Goal: Transaction & Acquisition: Obtain resource

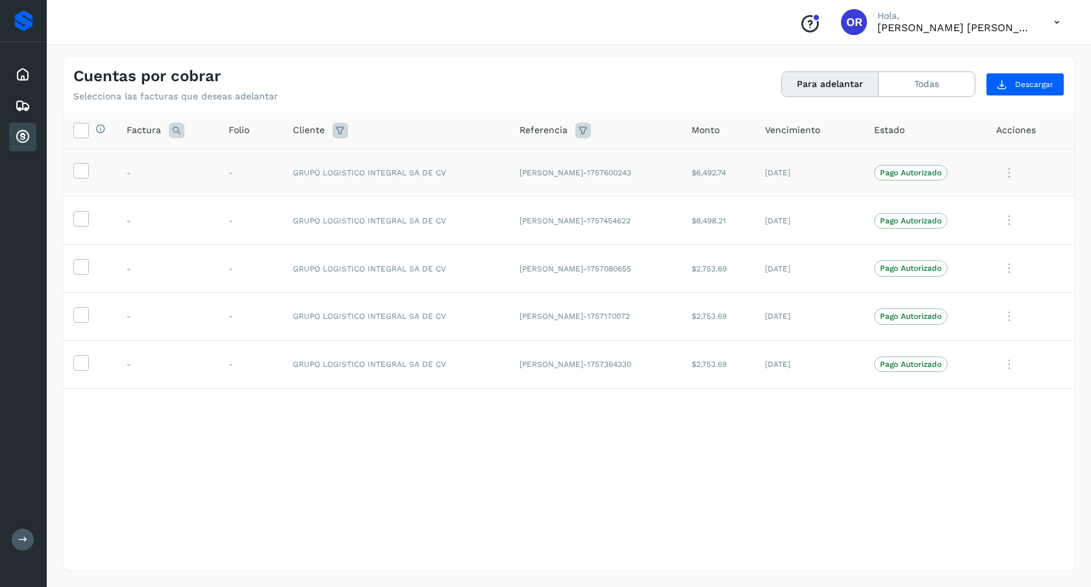
click at [92, 171] on td at bounding box center [89, 173] width 53 height 48
click at [84, 173] on icon at bounding box center [81, 170] width 14 height 14
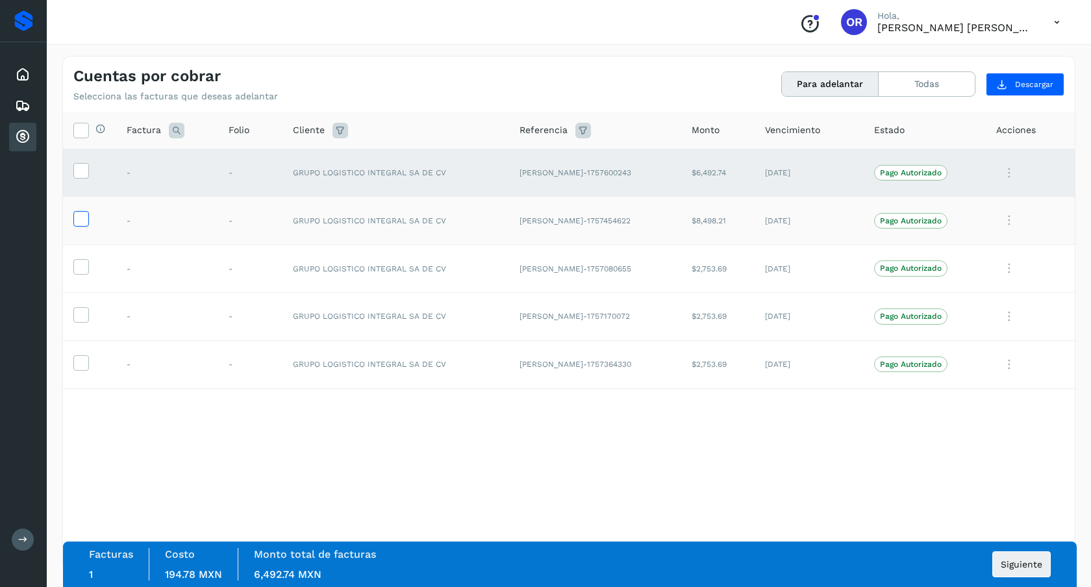
click at [79, 220] on icon at bounding box center [81, 218] width 14 height 14
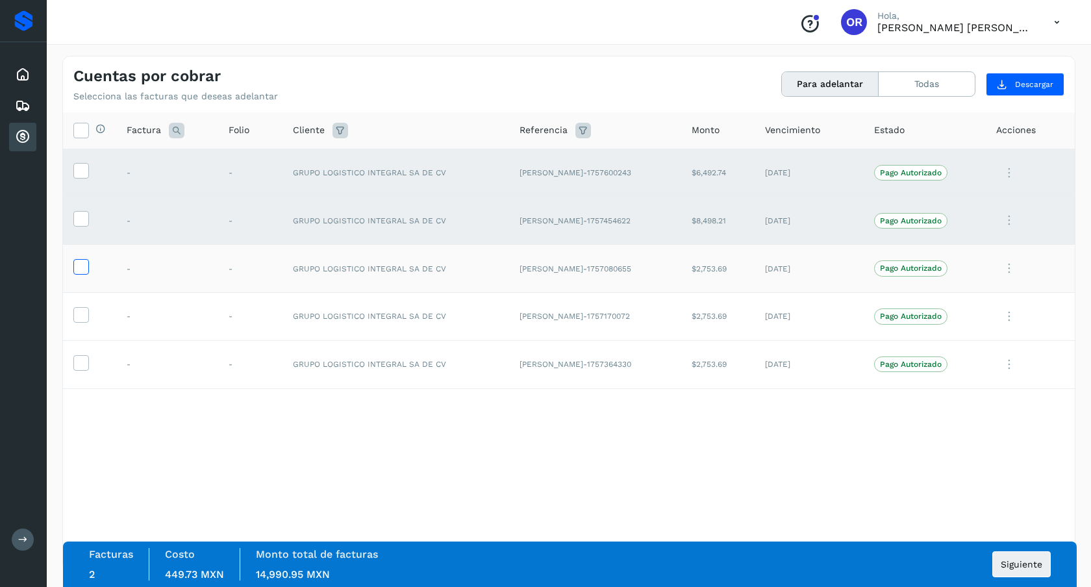
click at [79, 263] on icon at bounding box center [81, 266] width 14 height 14
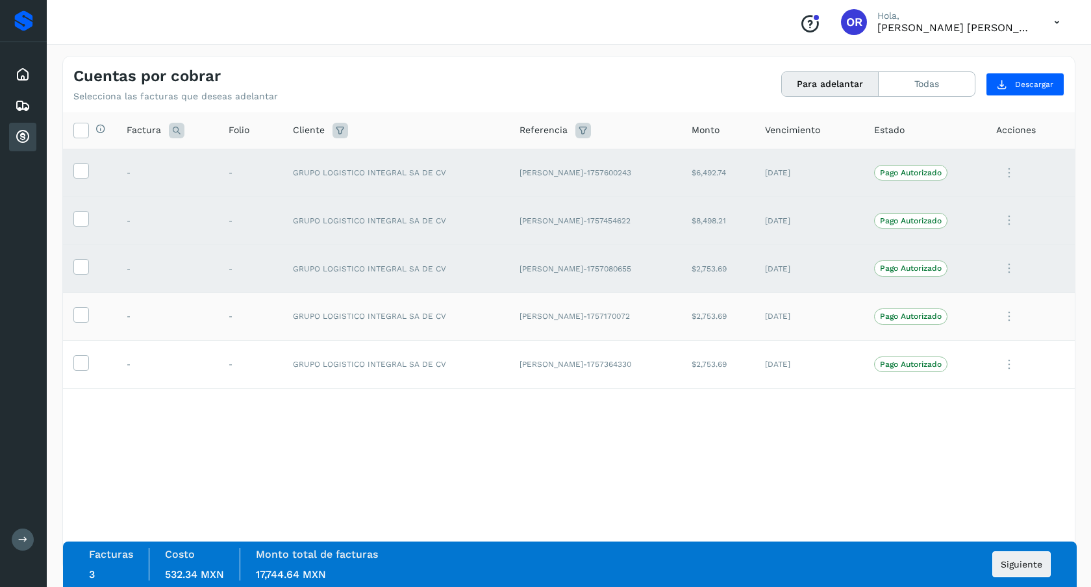
click at [77, 331] on td at bounding box center [89, 316] width 53 height 48
click at [79, 318] on icon at bounding box center [81, 314] width 14 height 14
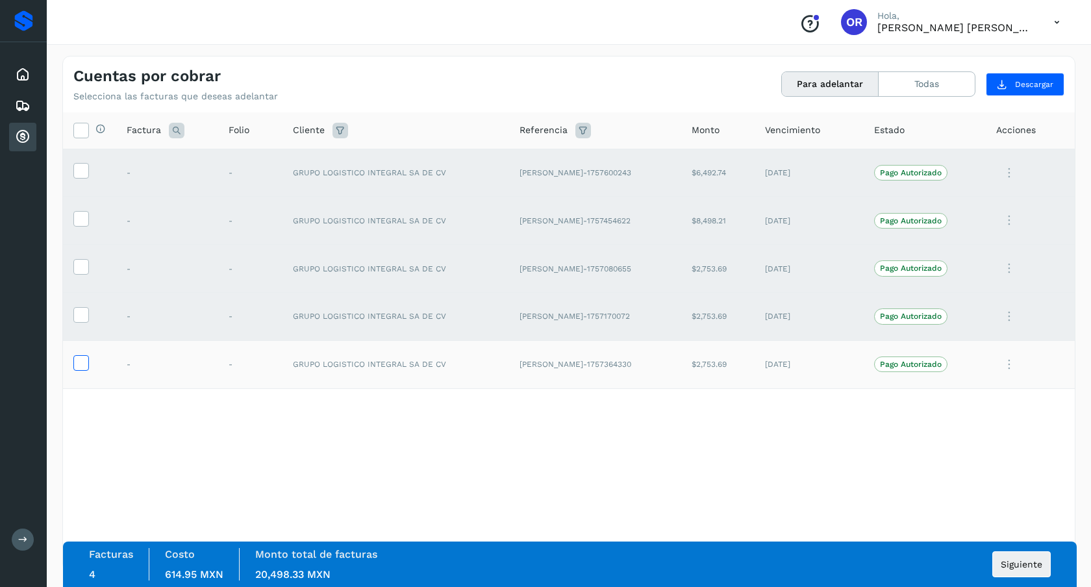
click at [82, 359] on icon at bounding box center [81, 362] width 14 height 14
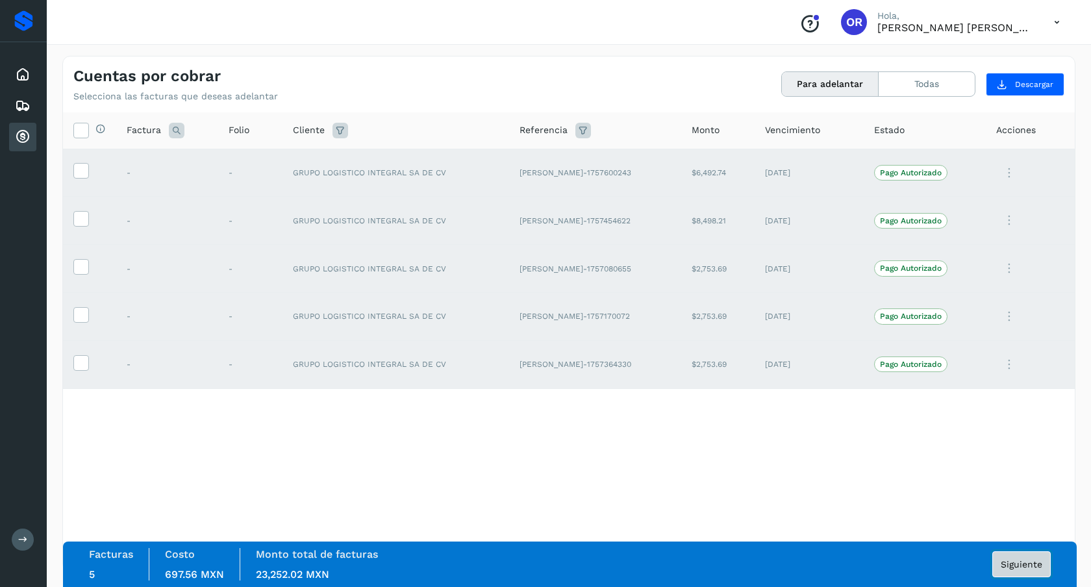
click at [1014, 560] on span "Siguiente" at bounding box center [1022, 564] width 42 height 9
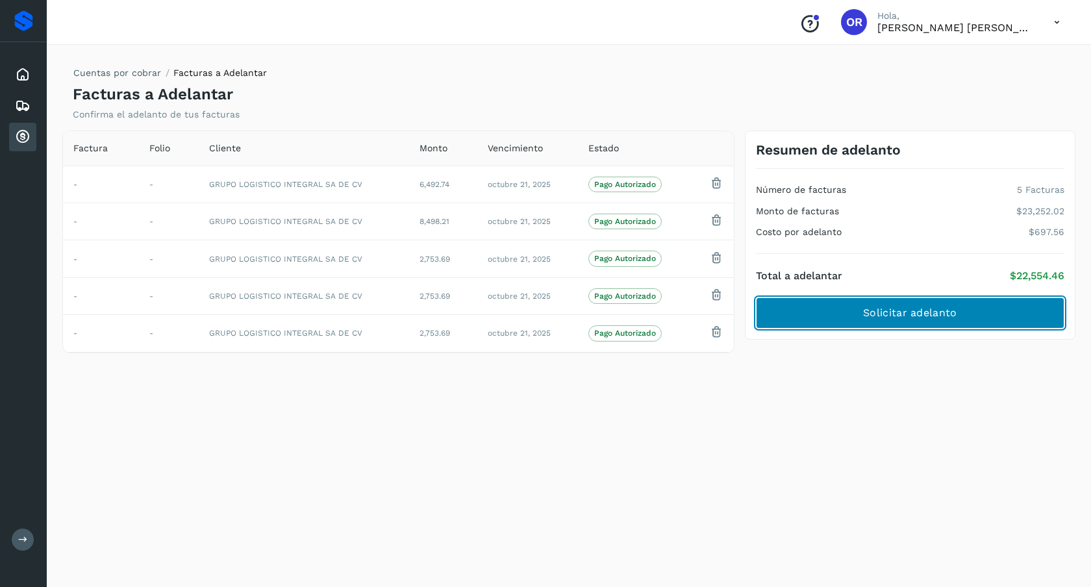
click at [922, 314] on span "Solicitar adelanto" at bounding box center [910, 313] width 94 height 14
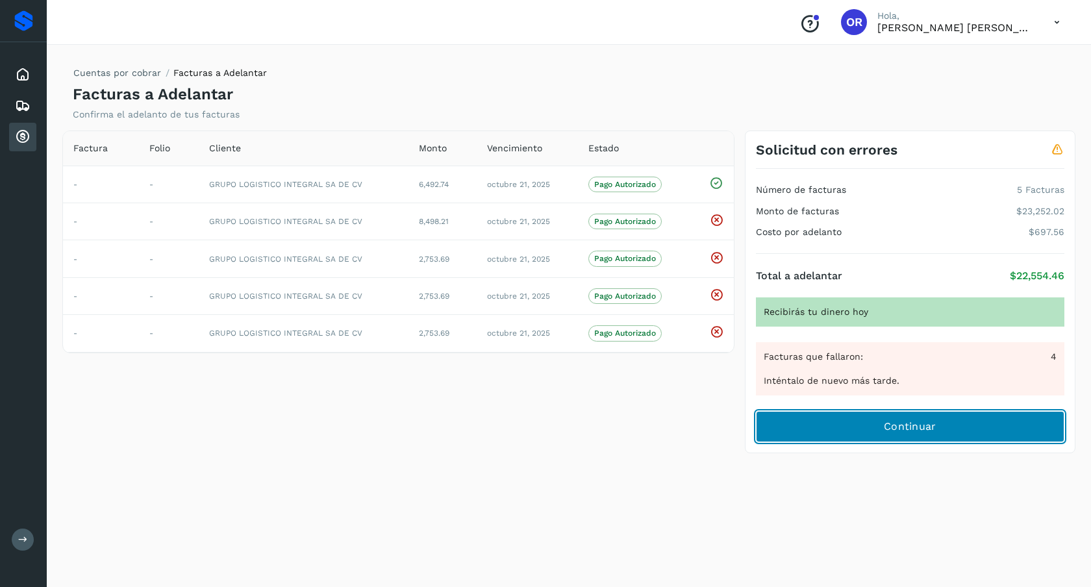
click at [892, 433] on span "Continuar" at bounding box center [910, 427] width 53 height 14
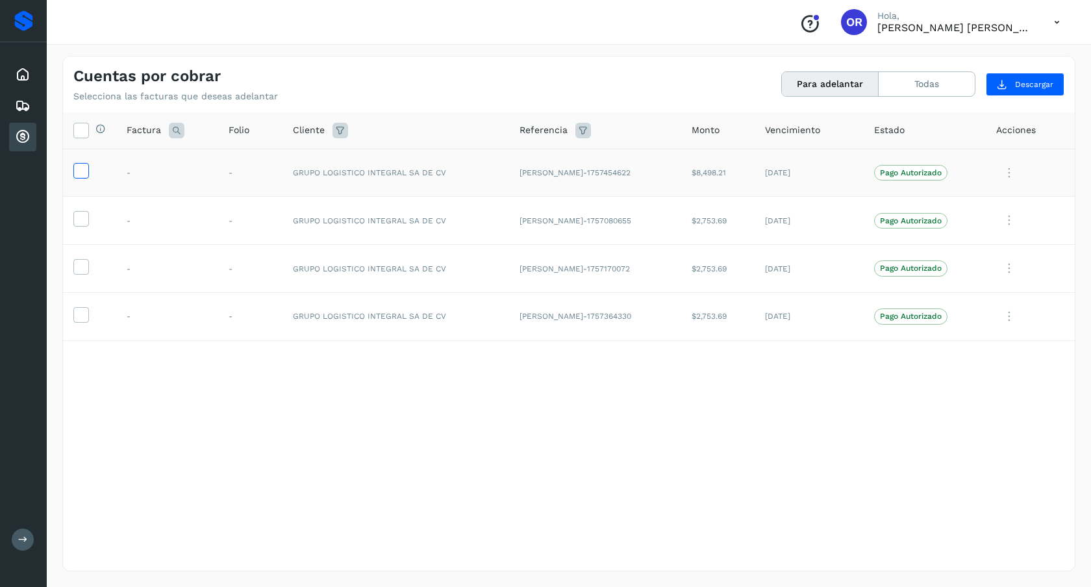
click at [75, 167] on icon at bounding box center [81, 170] width 14 height 14
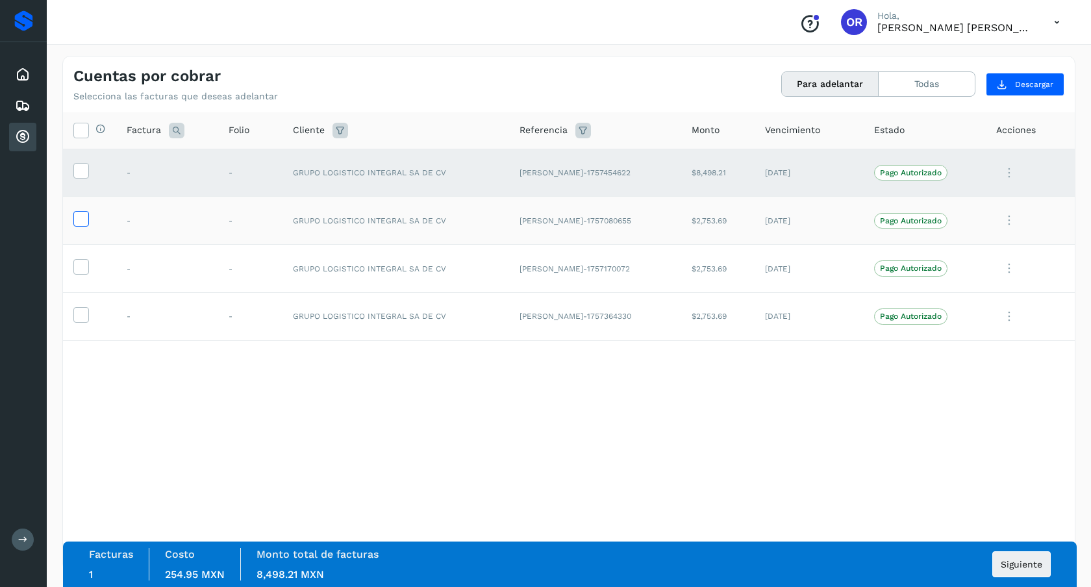
click at [86, 212] on icon at bounding box center [81, 218] width 14 height 14
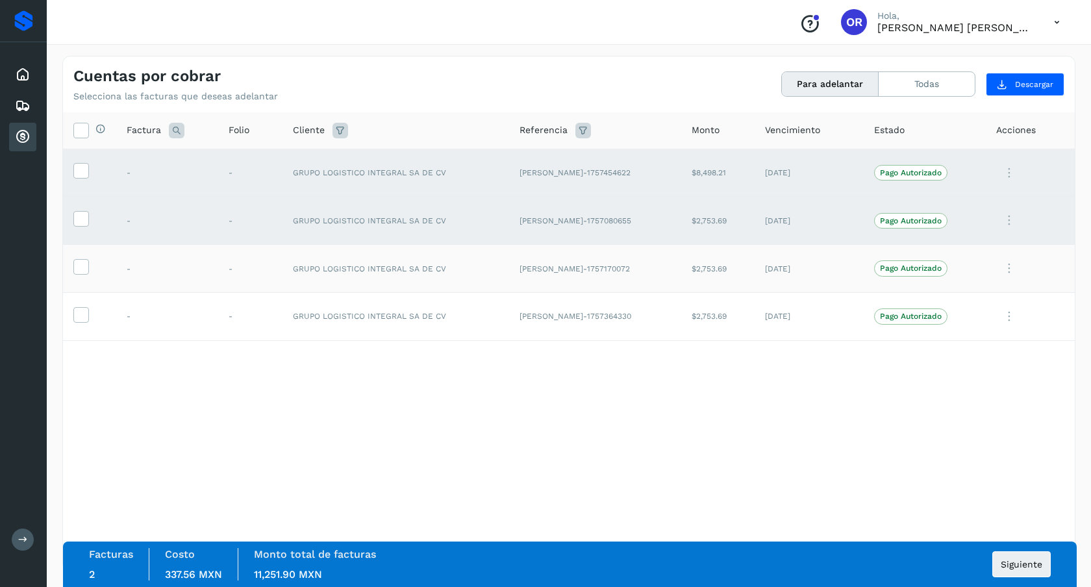
click at [83, 257] on td at bounding box center [89, 269] width 53 height 48
click at [83, 270] on icon at bounding box center [81, 266] width 14 height 14
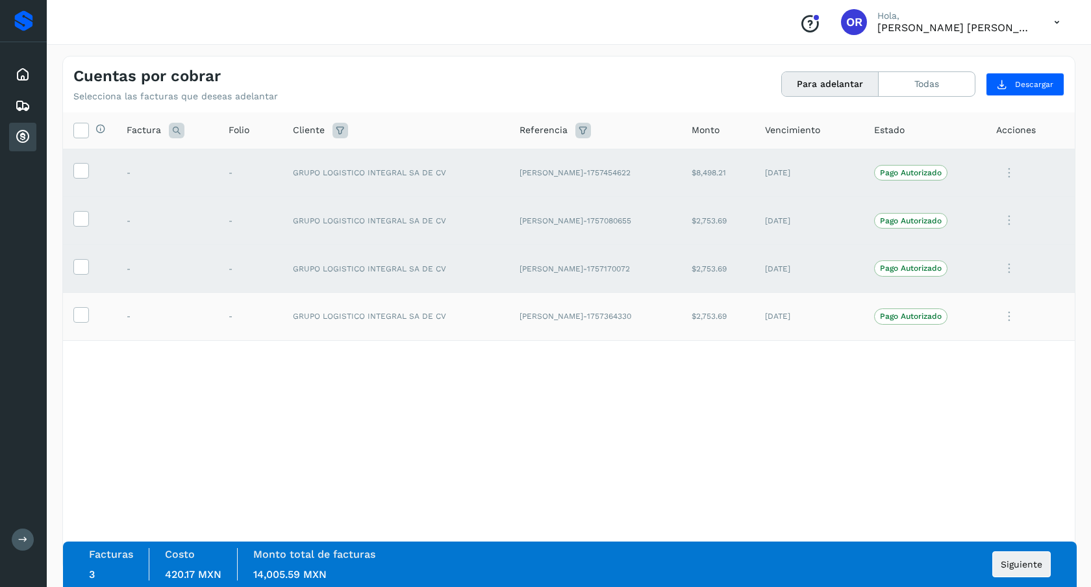
click at [86, 325] on td at bounding box center [89, 316] width 53 height 48
click at [86, 323] on td at bounding box center [89, 316] width 53 height 48
click at [86, 315] on icon at bounding box center [81, 314] width 14 height 14
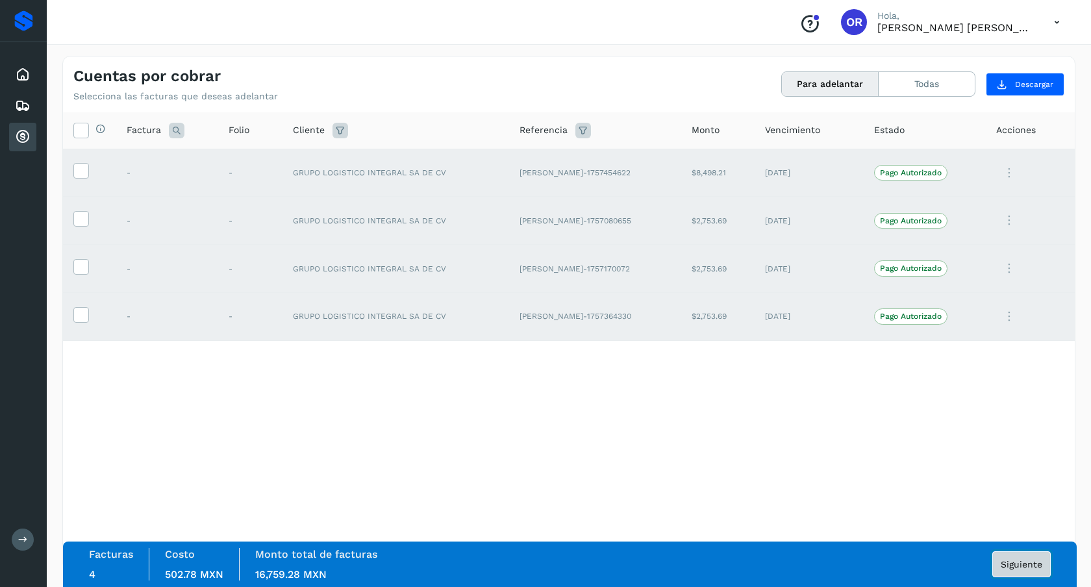
click at [1031, 558] on button "Siguiente" at bounding box center [1022, 564] width 58 height 26
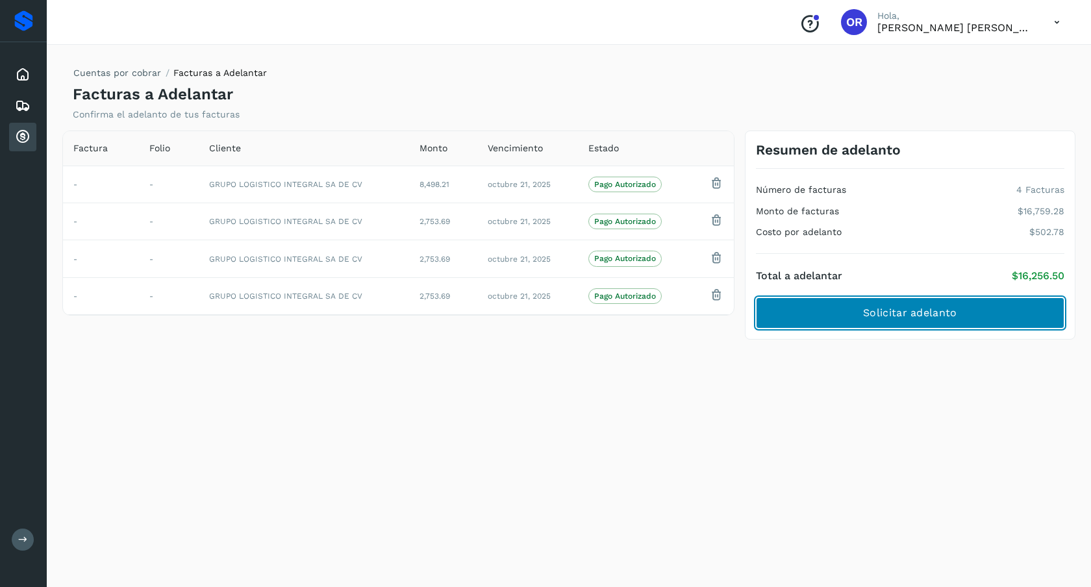
click at [902, 319] on span "Solicitar adelanto" at bounding box center [910, 313] width 94 height 14
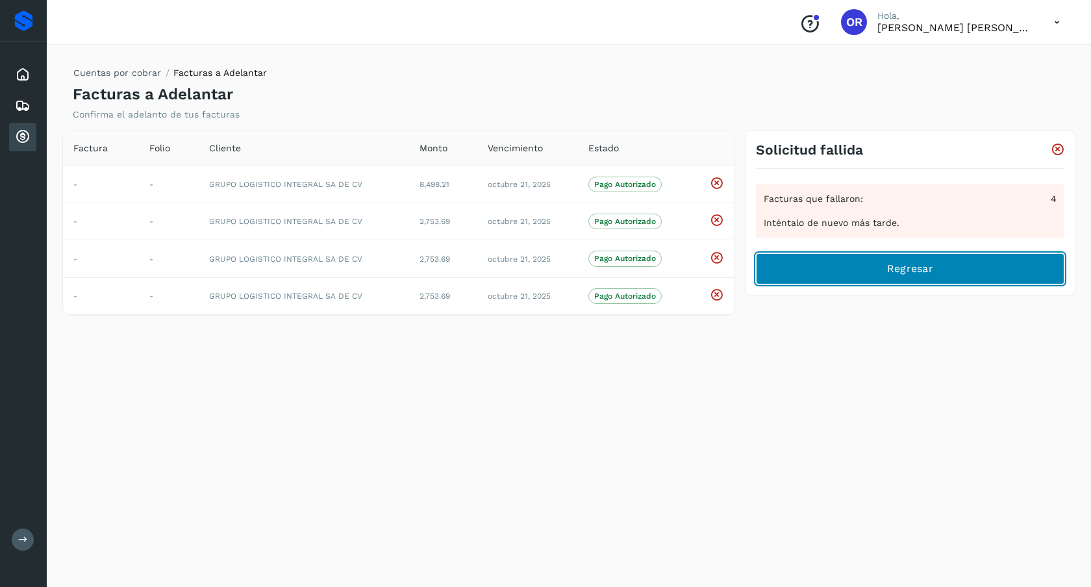
click at [842, 272] on button "Regresar" at bounding box center [910, 268] width 309 height 31
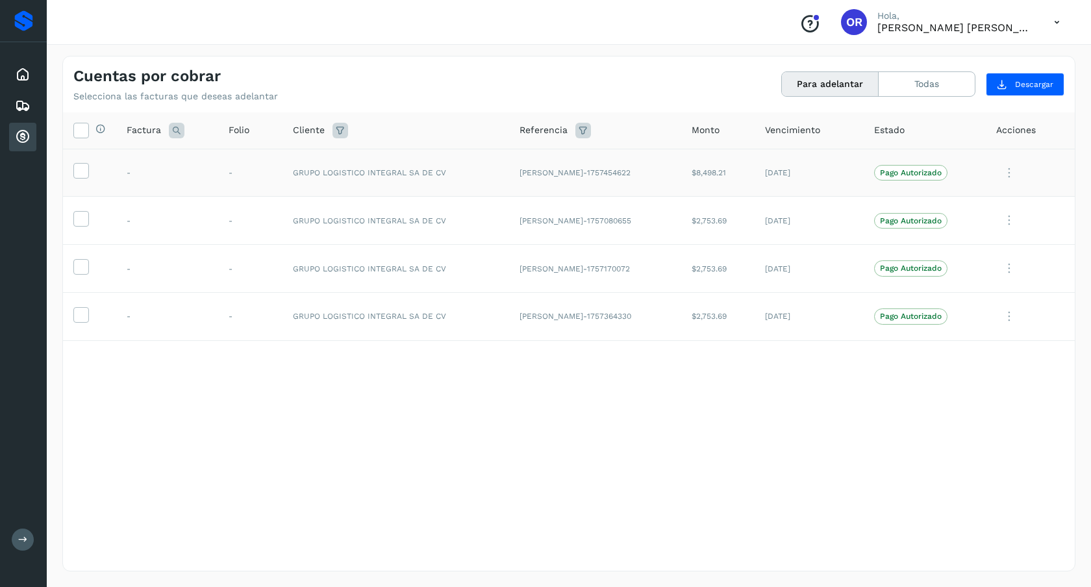
click at [71, 176] on td at bounding box center [89, 173] width 53 height 48
click at [77, 174] on icon at bounding box center [81, 170] width 14 height 14
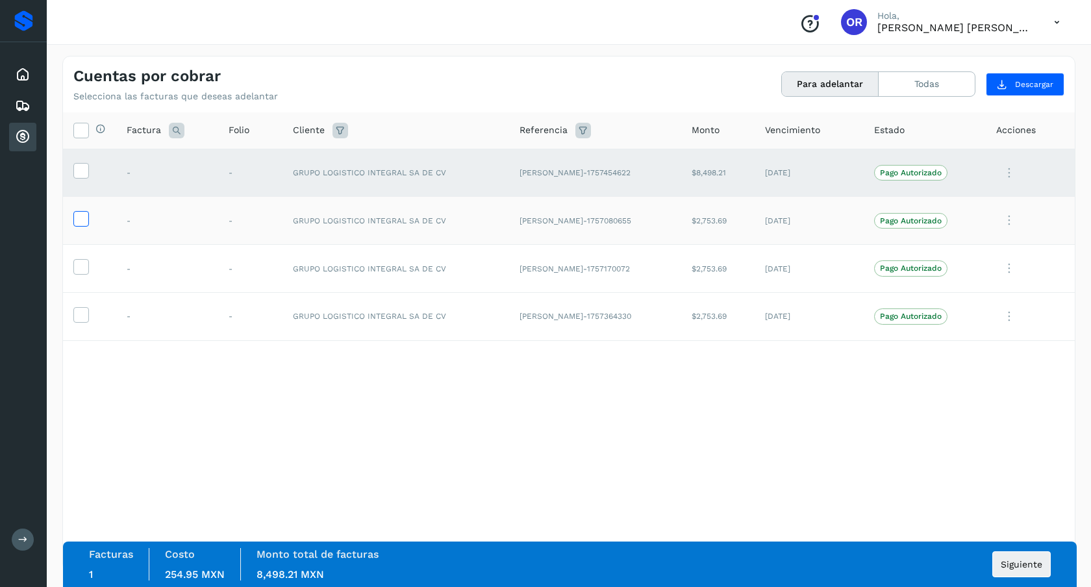
click at [77, 214] on icon at bounding box center [81, 218] width 14 height 14
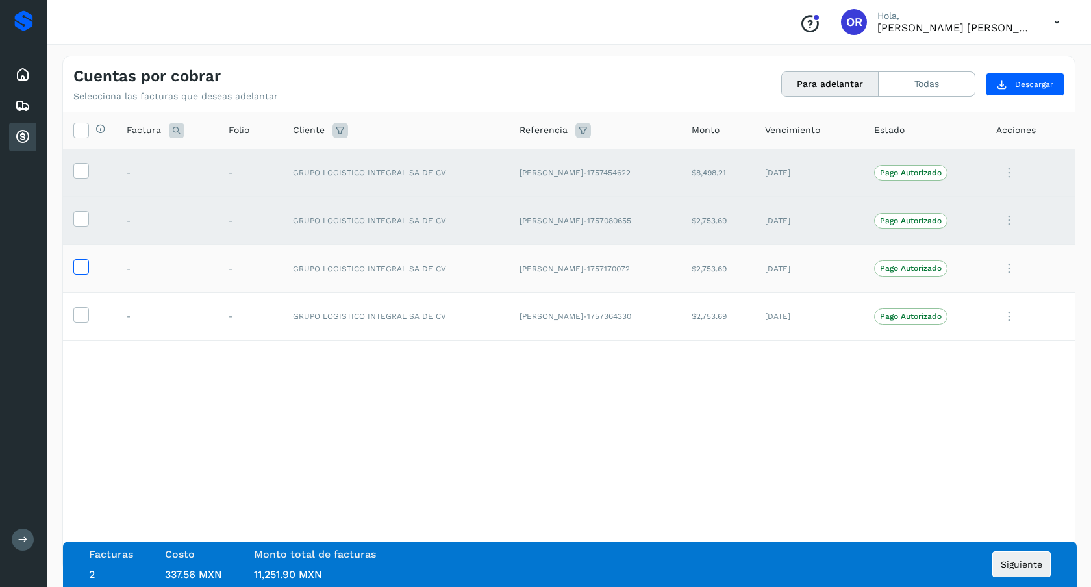
click at [78, 273] on icon at bounding box center [81, 266] width 14 height 14
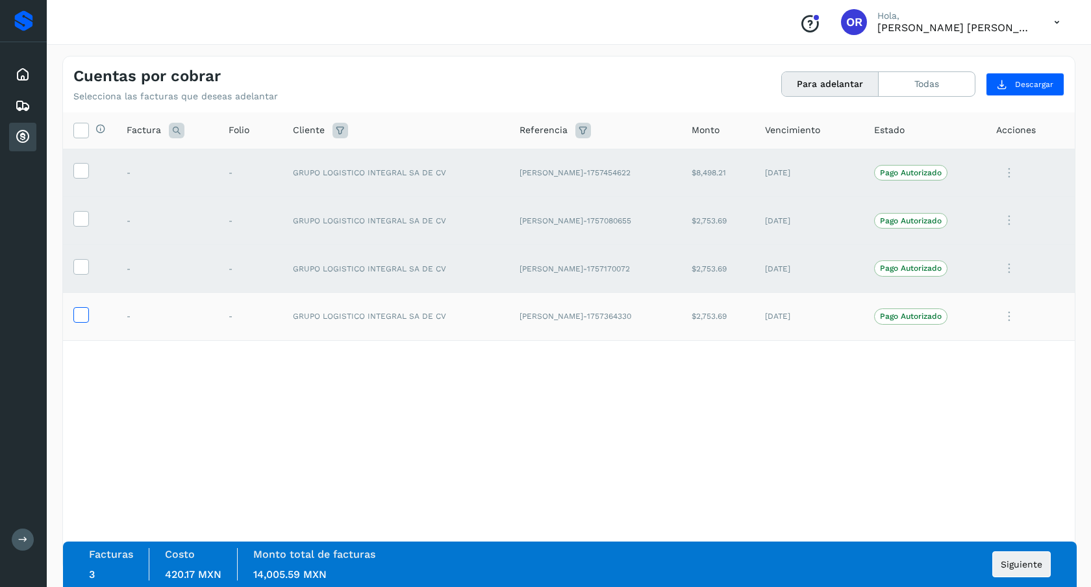
click at [78, 315] on icon at bounding box center [81, 314] width 14 height 14
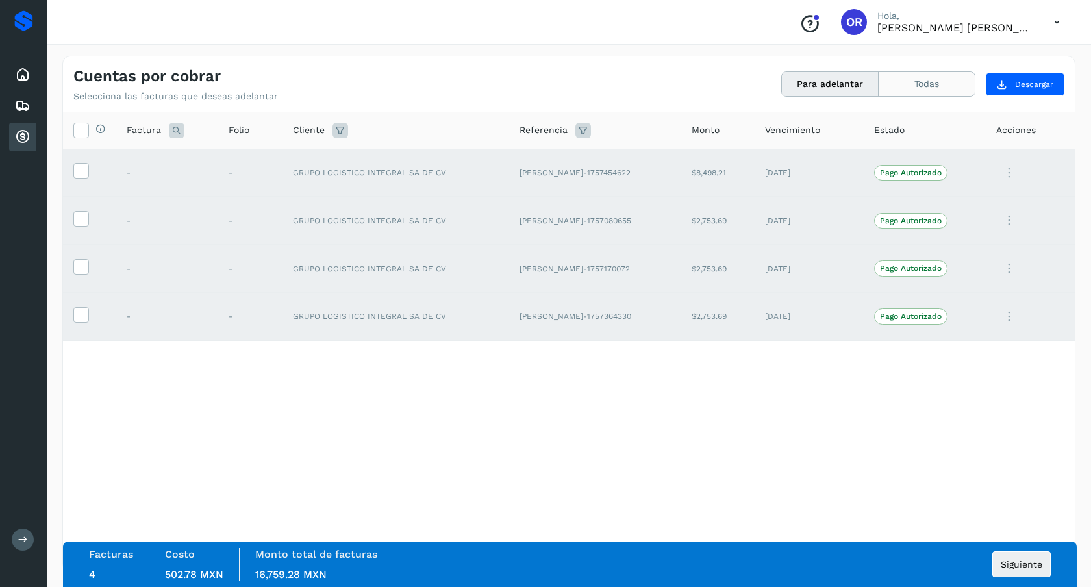
click at [928, 90] on button "Todas" at bounding box center [927, 84] width 96 height 24
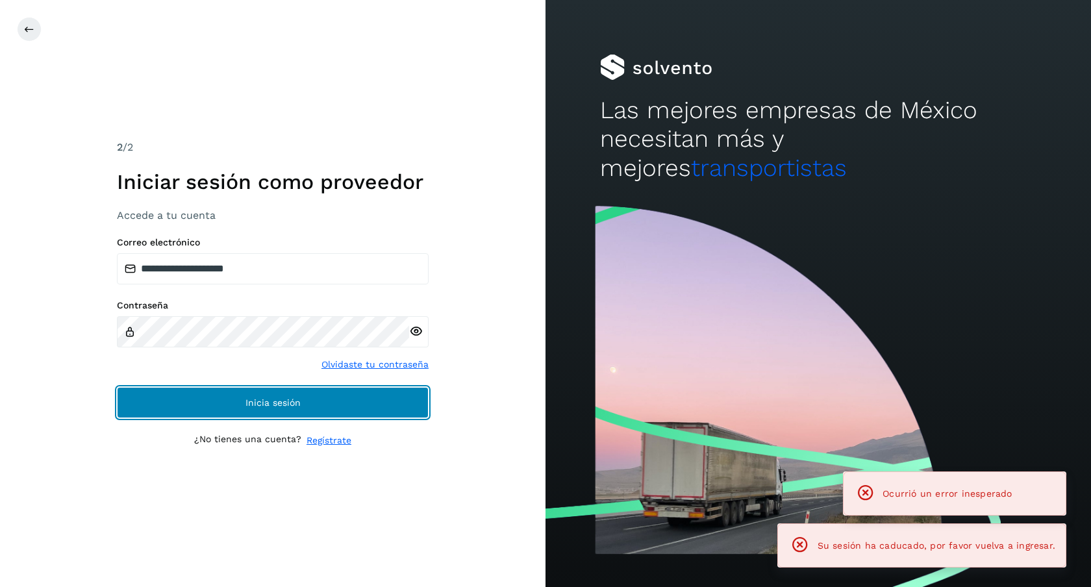
click at [362, 398] on button "Inicia sesión" at bounding box center [273, 402] width 312 height 31
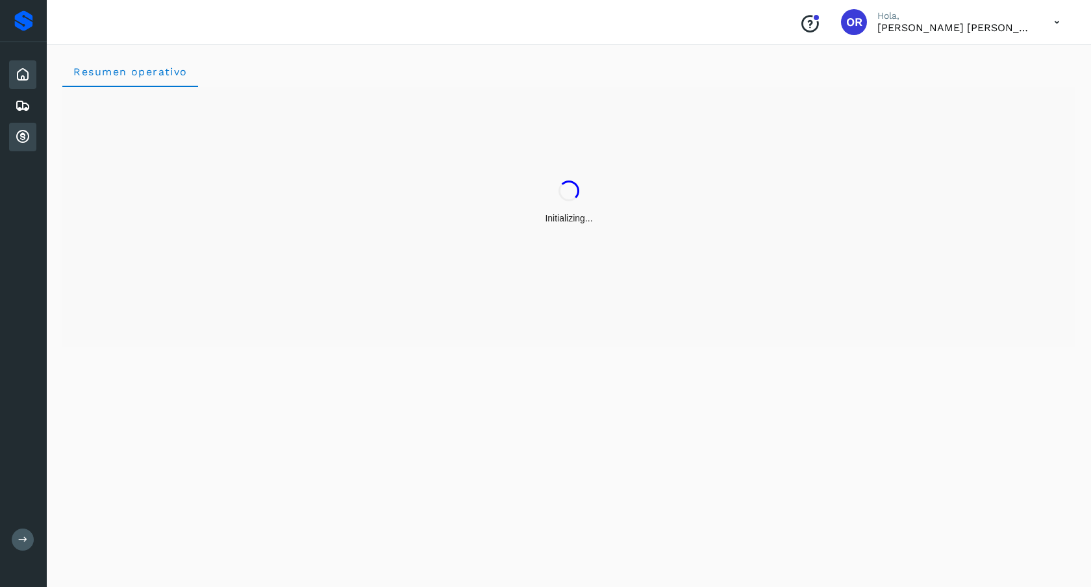
click at [27, 150] on div "Cuentas por cobrar" at bounding box center [22, 137] width 27 height 29
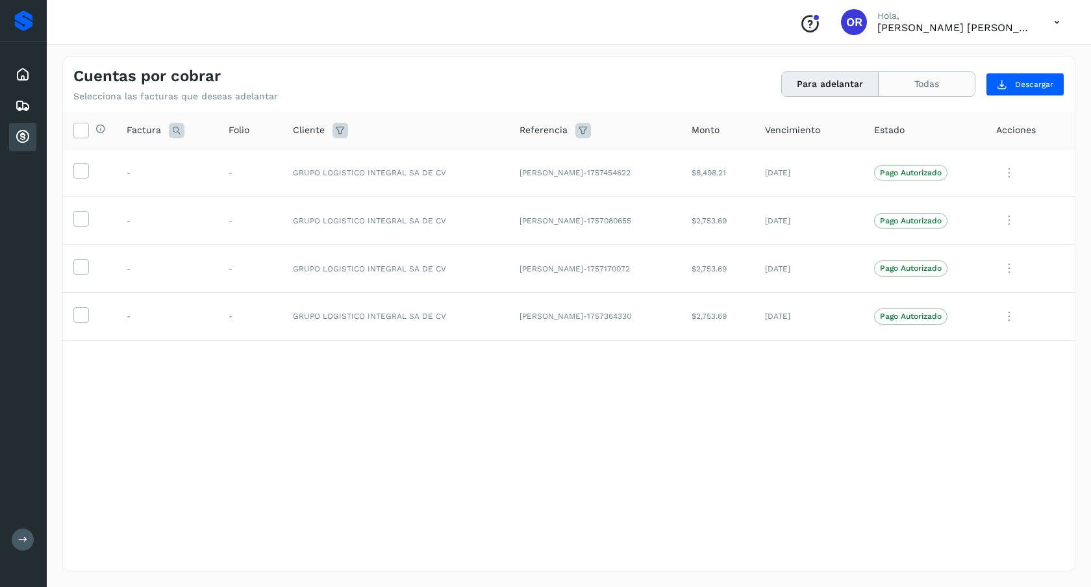
click at [936, 90] on button "Todas" at bounding box center [927, 84] width 96 height 24
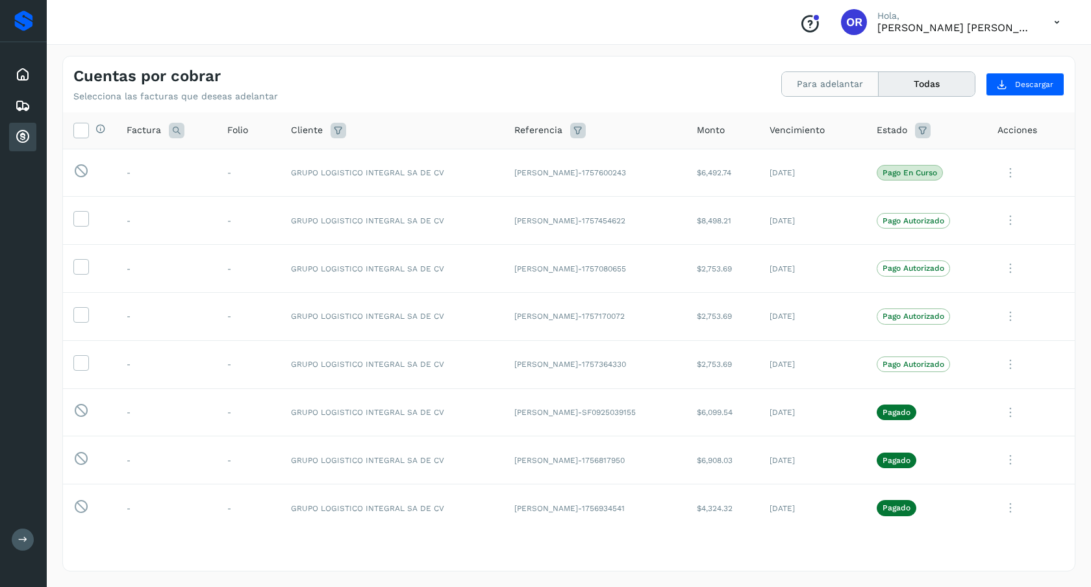
click at [837, 82] on button "Para adelantar" at bounding box center [830, 84] width 97 height 24
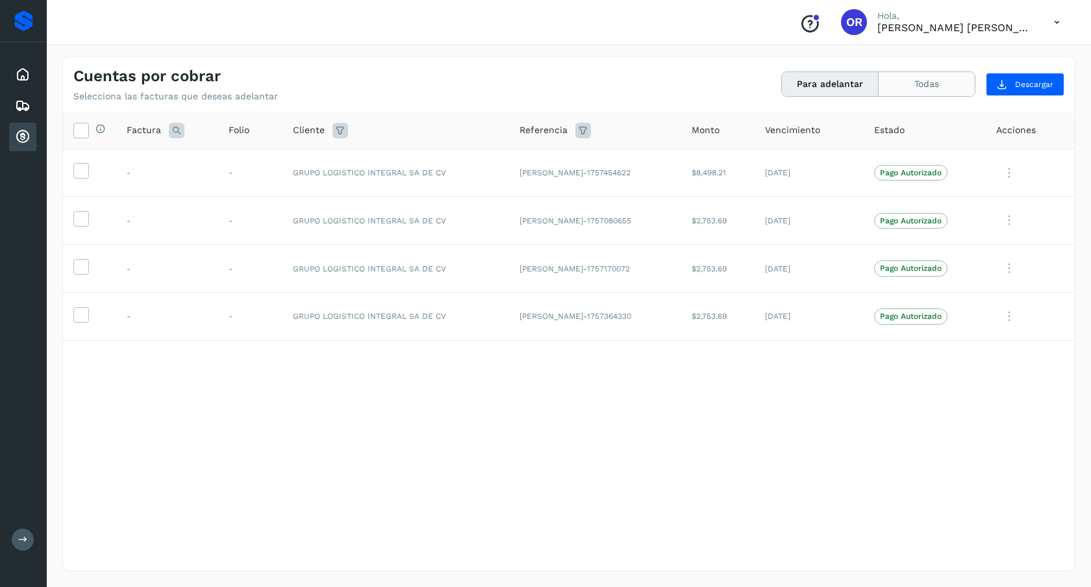
click at [927, 94] on button "Todas" at bounding box center [927, 84] width 96 height 24
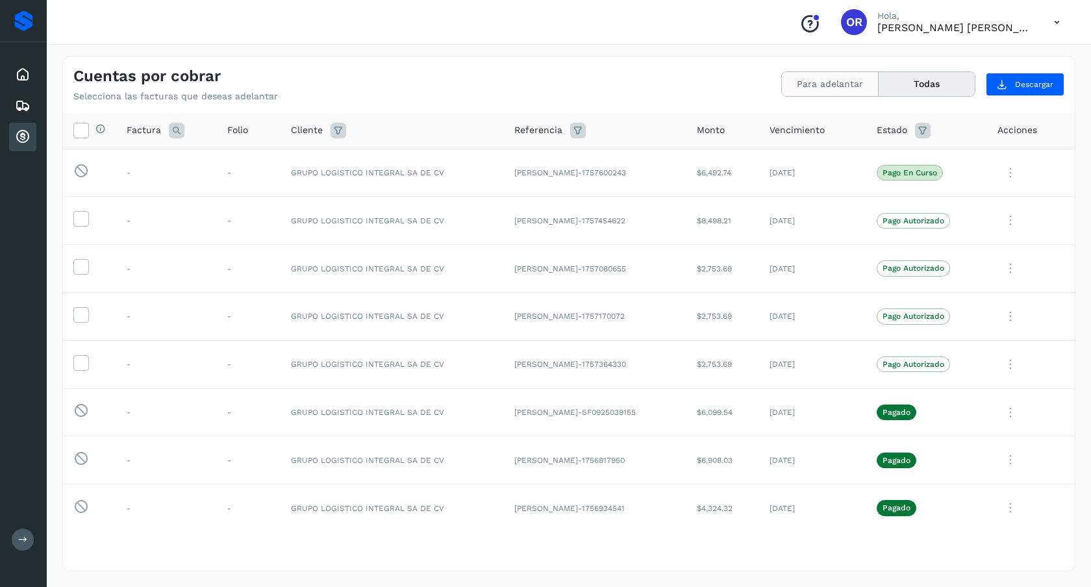
click at [835, 87] on button "Para adelantar" at bounding box center [830, 84] width 97 height 24
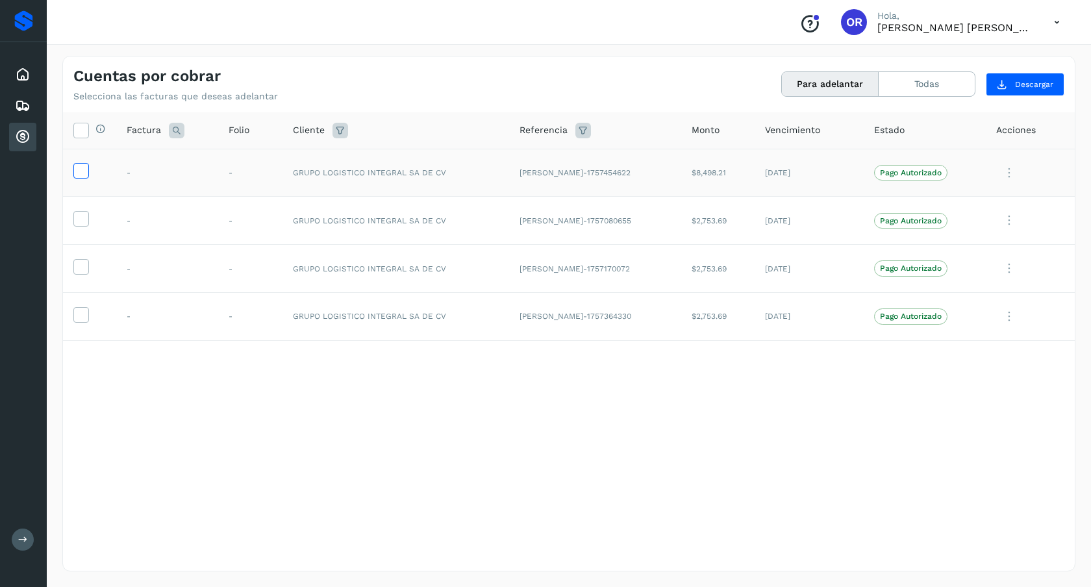
click at [80, 163] on label at bounding box center [81, 171] width 16 height 16
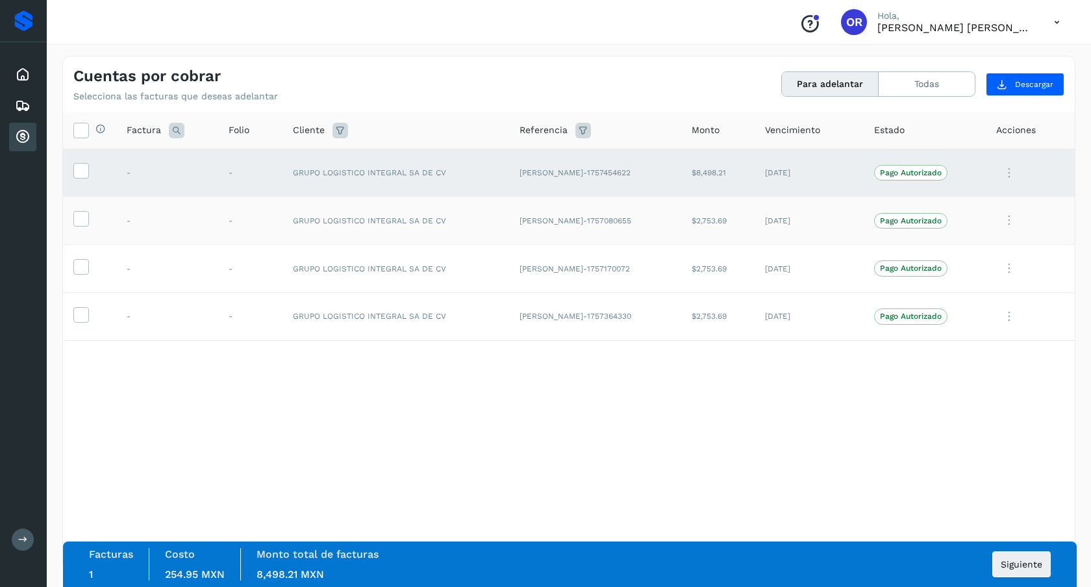
click at [84, 207] on td at bounding box center [89, 221] width 53 height 48
click at [83, 220] on icon at bounding box center [81, 218] width 14 height 14
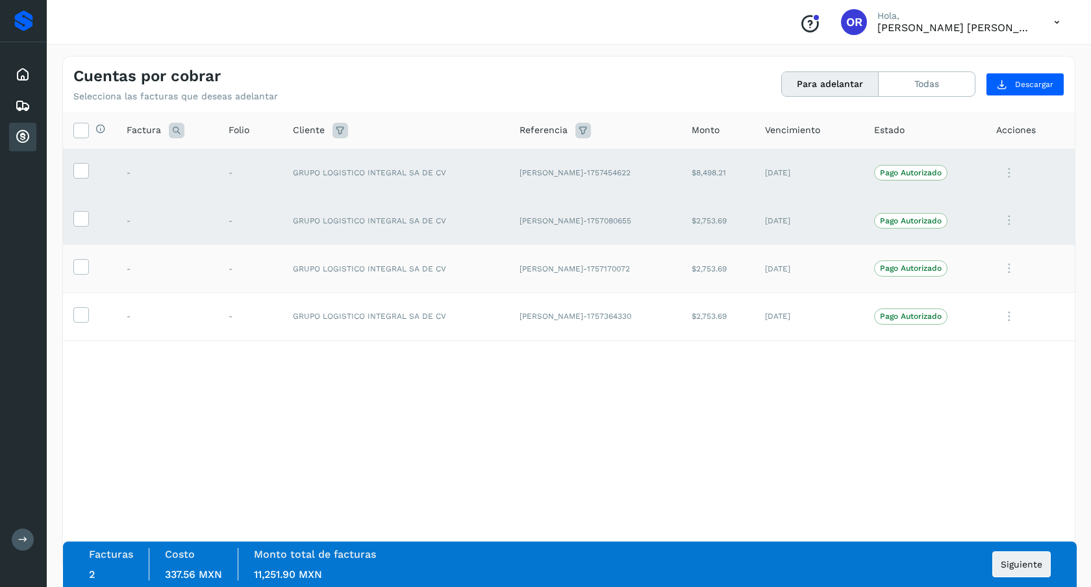
click at [84, 255] on td at bounding box center [89, 269] width 53 height 48
click at [84, 259] on td at bounding box center [89, 269] width 53 height 48
click at [81, 266] on icon at bounding box center [81, 266] width 14 height 14
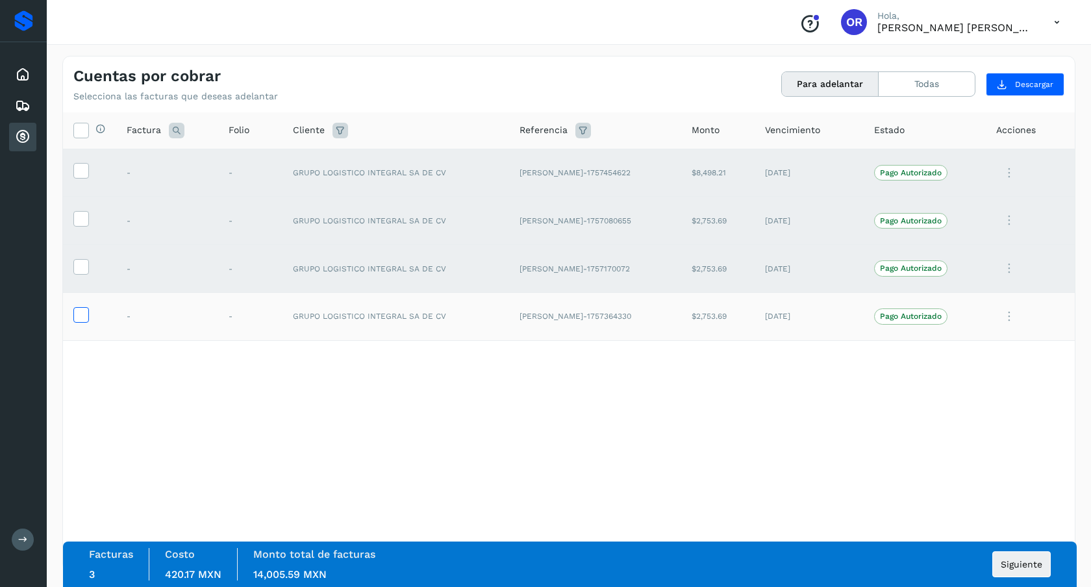
click at [84, 312] on icon at bounding box center [81, 314] width 14 height 14
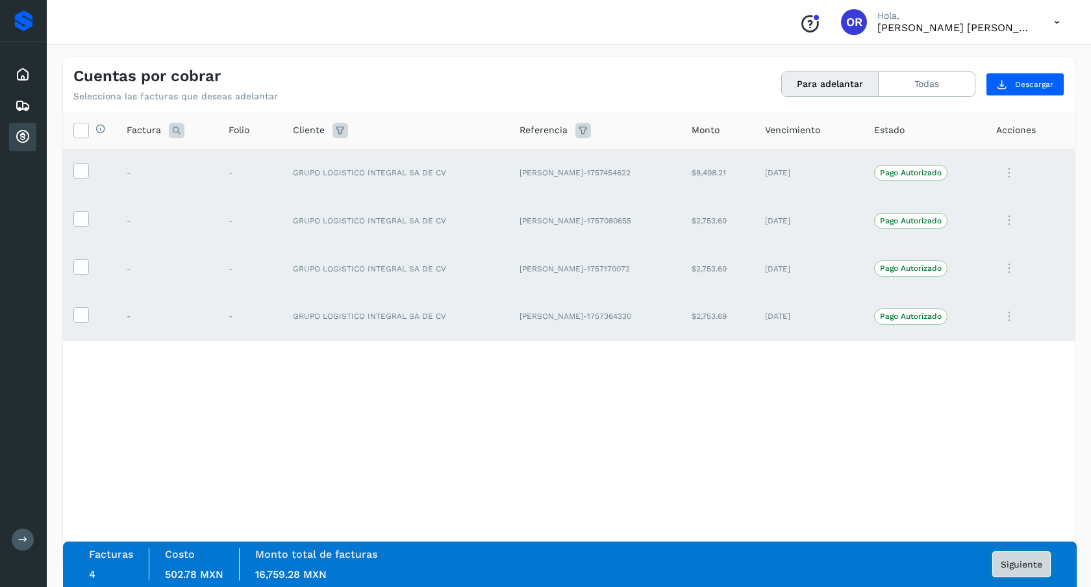
click at [1010, 571] on button "Siguiente" at bounding box center [1022, 564] width 58 height 26
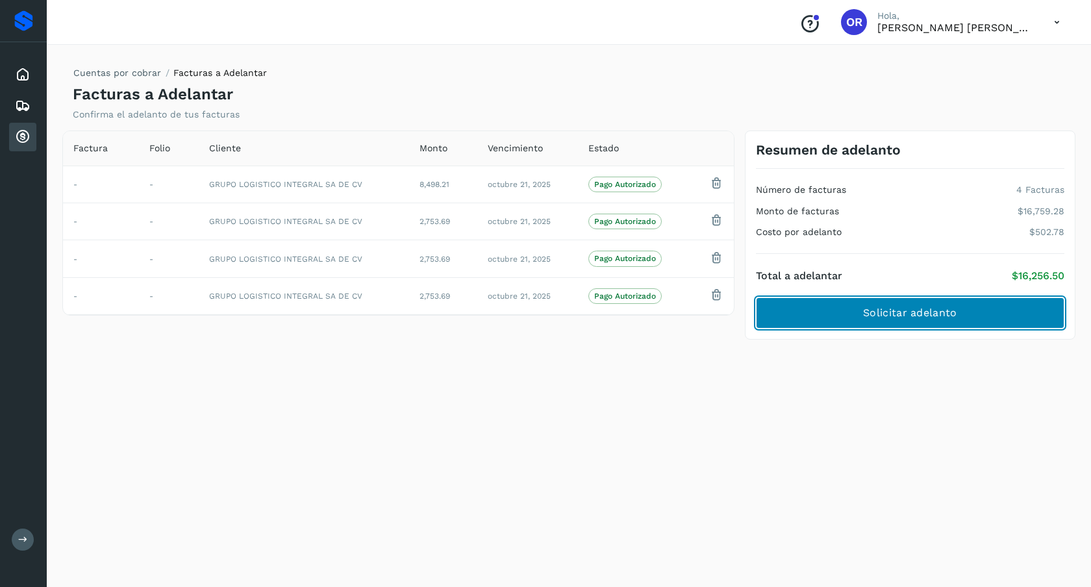
click at [839, 318] on button "Solicitar adelanto" at bounding box center [910, 312] width 309 height 31
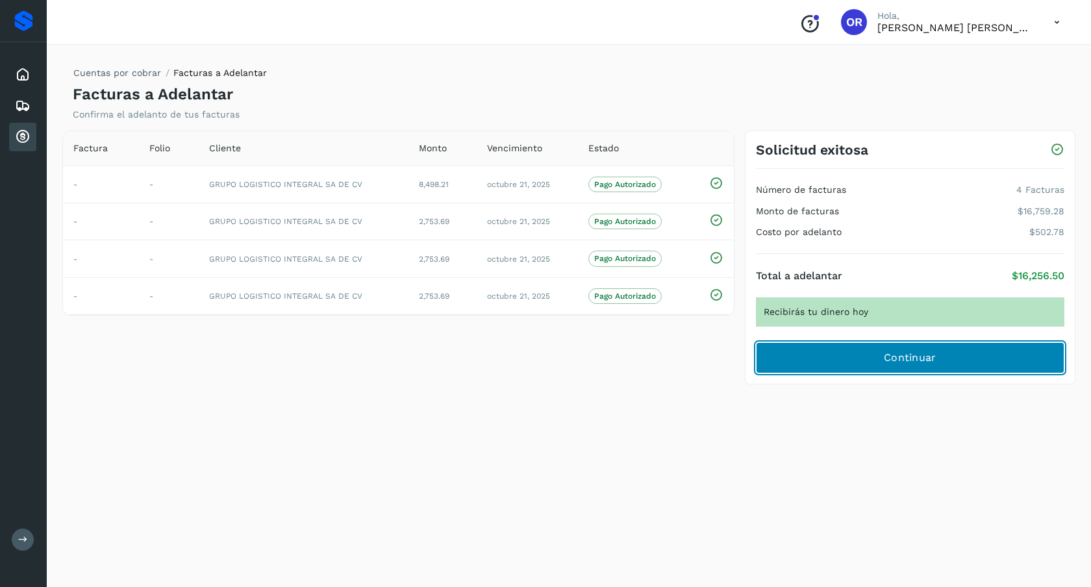
click at [934, 363] on span "Continuar" at bounding box center [910, 358] width 53 height 14
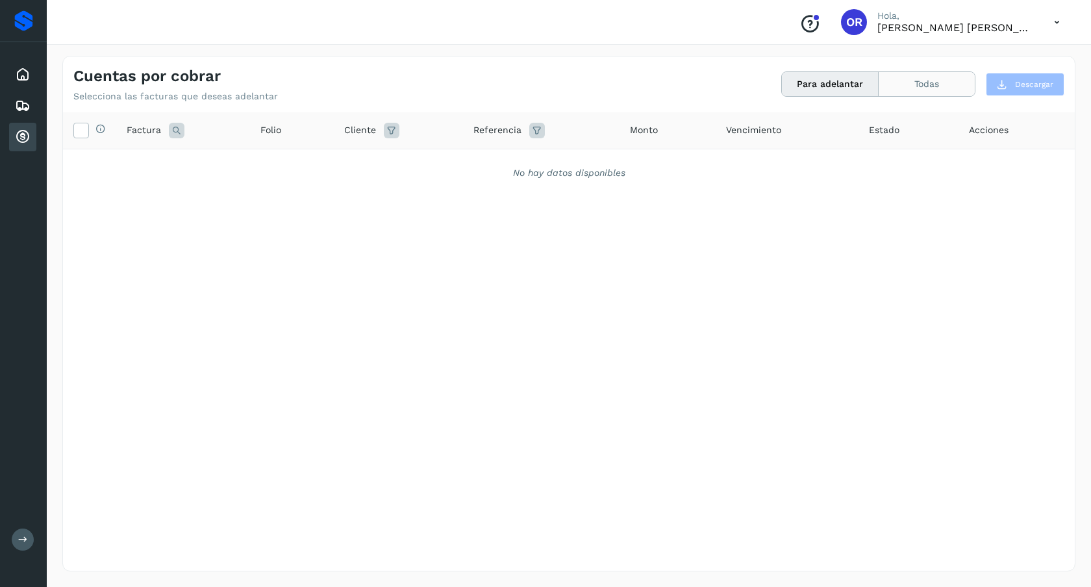
click at [950, 88] on button "Todas" at bounding box center [927, 84] width 96 height 24
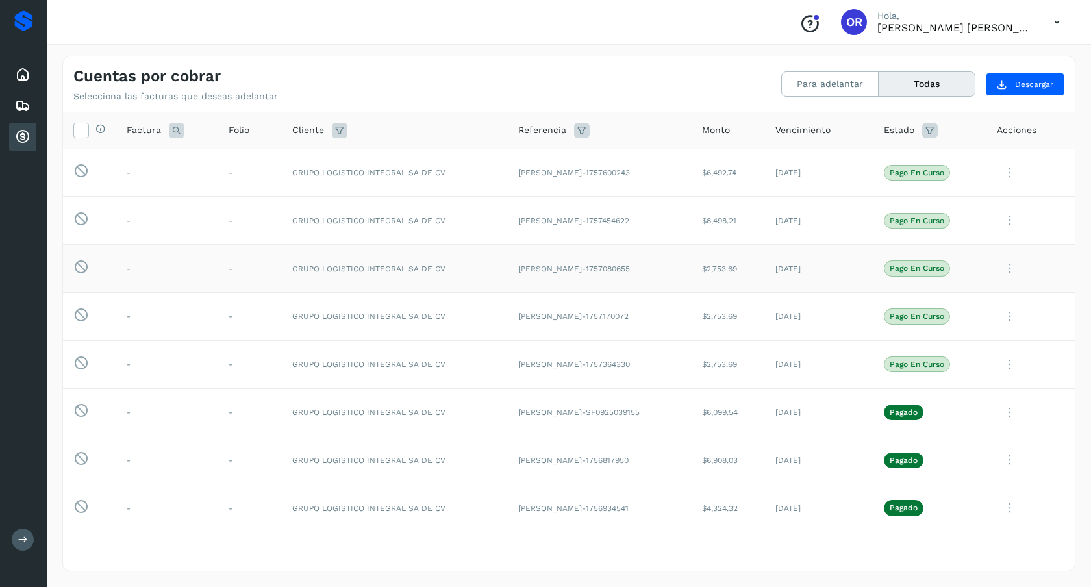
click at [1013, 269] on icon at bounding box center [1010, 268] width 26 height 27
click at [999, 290] on button "Ver Detalle" at bounding box center [986, 300] width 155 height 25
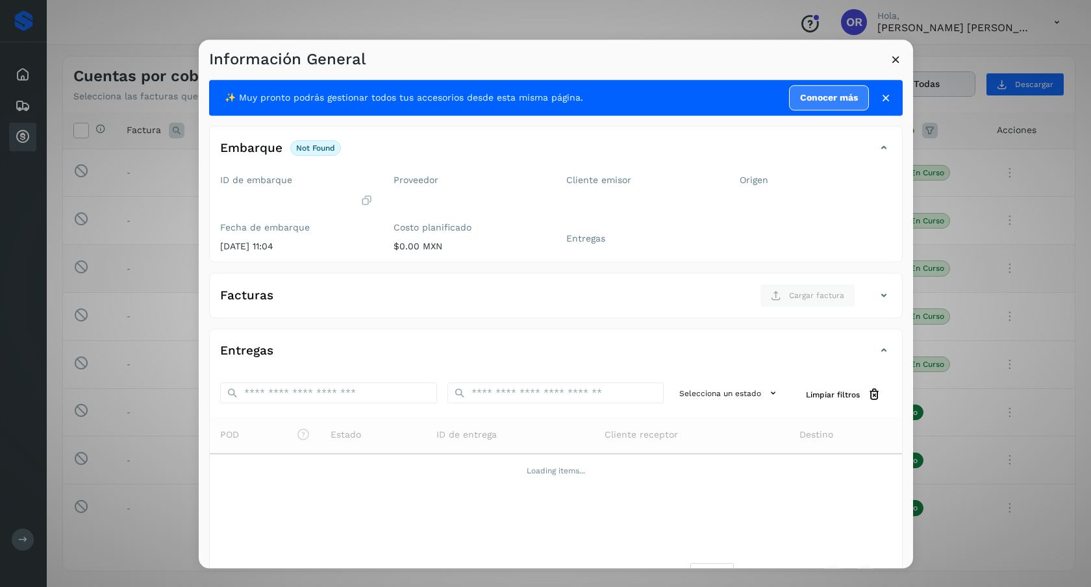
click at [893, 58] on icon at bounding box center [896, 60] width 14 height 14
